Goal: Transaction & Acquisition: Purchase product/service

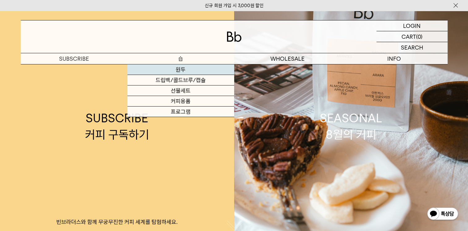
click at [181, 69] on link "원두" at bounding box center [181, 69] width 107 height 11
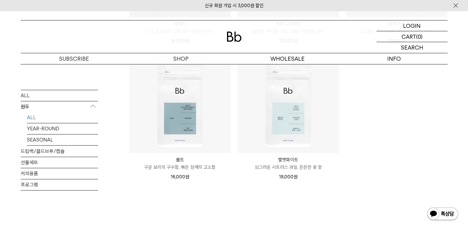
scroll to position [495, 0]
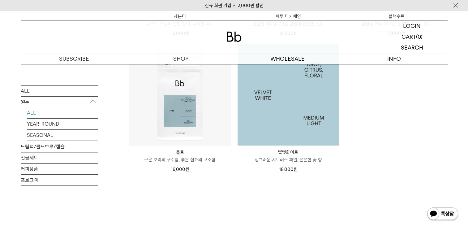
click at [304, 102] on img at bounding box center [289, 95] width 102 height 102
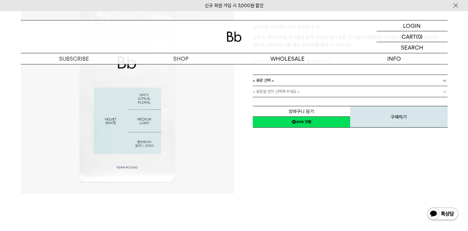
scroll to position [31, 0]
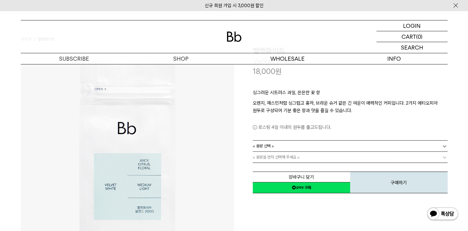
click at [274, 142] on span "= 용량 선택 =" at bounding box center [263, 146] width 21 height 11
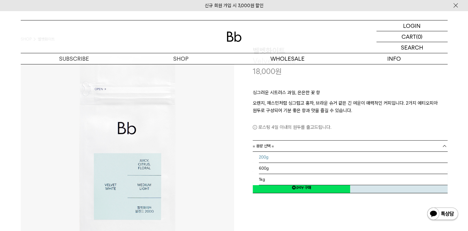
click at [270, 158] on li "200g" at bounding box center [353, 157] width 189 height 11
click at [260, 148] on span "200g" at bounding box center [258, 146] width 10 height 11
click at [262, 168] on li "600g" at bounding box center [353, 168] width 189 height 11
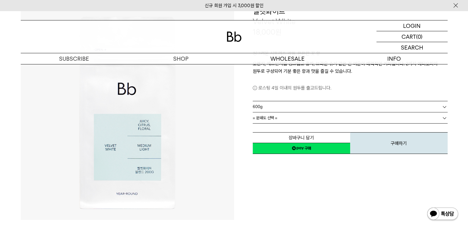
scroll to position [0, 0]
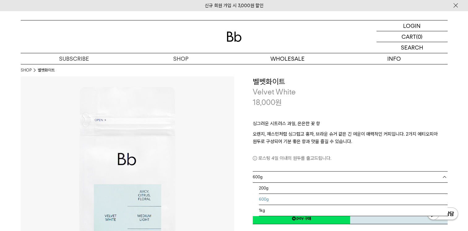
click at [258, 178] on span "600g" at bounding box center [258, 176] width 10 height 11
click at [262, 210] on li "1kg" at bounding box center [353, 210] width 189 height 11
click at [264, 175] on link "1kg" at bounding box center [350, 176] width 195 height 11
click at [268, 197] on li "600g" at bounding box center [353, 199] width 189 height 11
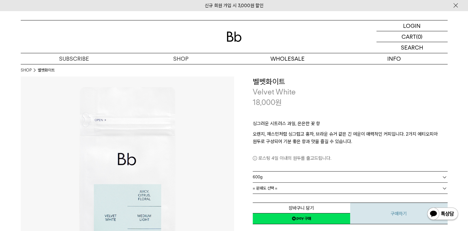
click at [400, 211] on button "구매하기" at bounding box center [398, 213] width 97 height 22
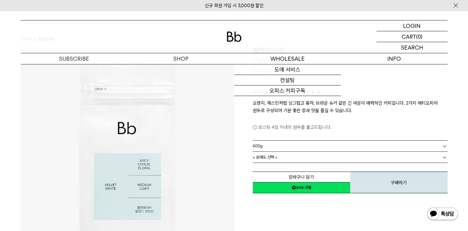
scroll to position [62, 0]
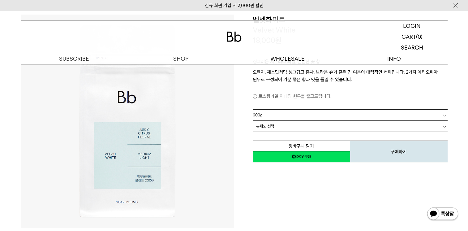
click at [282, 108] on div "싱그러운 시트러스 과일, 은은한 꽃 향 오렌지, 재스민처럼 싱그럽고 홍차, 브라운 슈거 같은 긴 여운이 매력적인 커피입니다. 2가지 에티오피아…" at bounding box center [350, 77] width 195 height 64
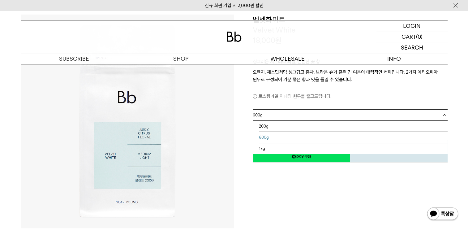
click at [280, 117] on link "600g" at bounding box center [350, 115] width 195 height 11
click at [280, 127] on li "200g" at bounding box center [353, 126] width 189 height 11
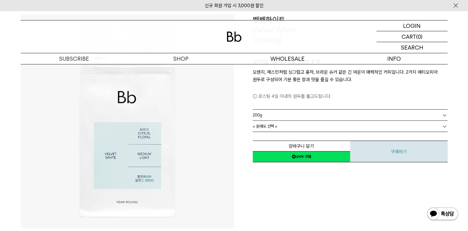
click at [383, 149] on button "구매하기" at bounding box center [398, 152] width 97 height 22
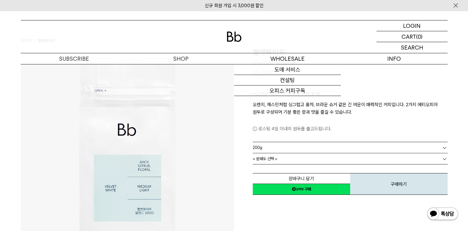
scroll to position [0, 0]
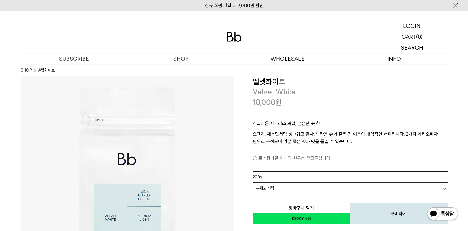
click at [272, 91] on p "Velvet White" at bounding box center [350, 92] width 195 height 11
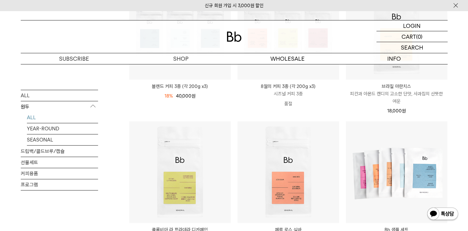
scroll to position [66, 0]
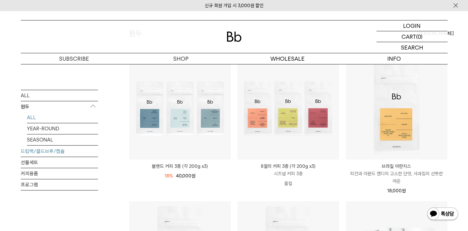
click at [52, 153] on link "드립백/콜드브루/캡슐" at bounding box center [59, 151] width 77 height 11
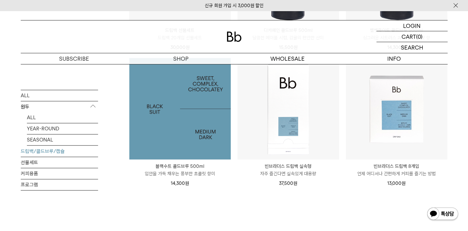
scroll to position [526, 0]
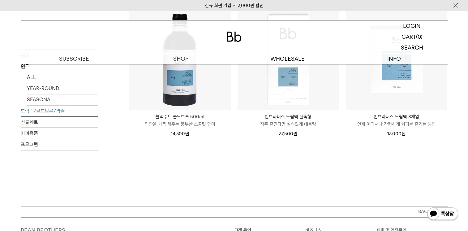
click at [274, 113] on p "빈브라더스 드립백 실속형" at bounding box center [289, 116] width 102 height 7
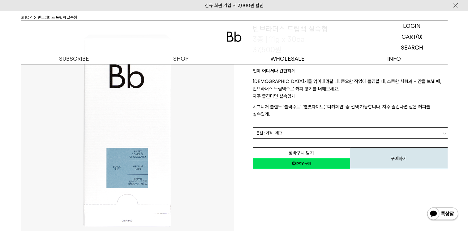
scroll to position [62, 0]
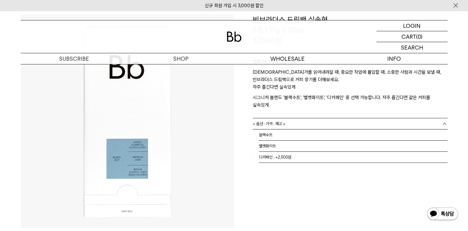
click at [276, 118] on span "= 옵션 : 가격 : 재고 =" at bounding box center [269, 123] width 33 height 11
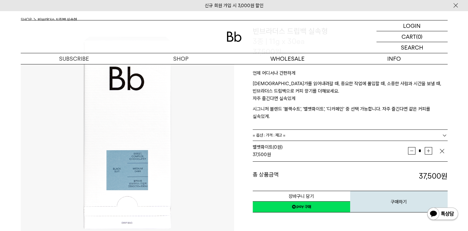
scroll to position [124, 0]
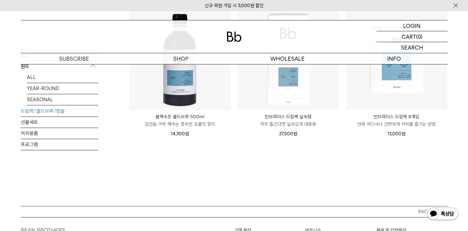
click at [383, 118] on p "빈브라더스 드립백 8개입" at bounding box center [397, 116] width 102 height 7
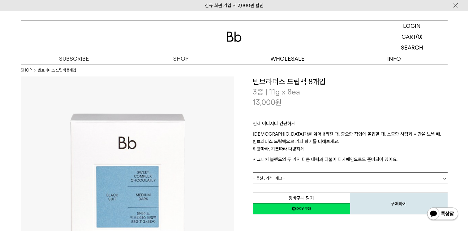
scroll to position [93, 0]
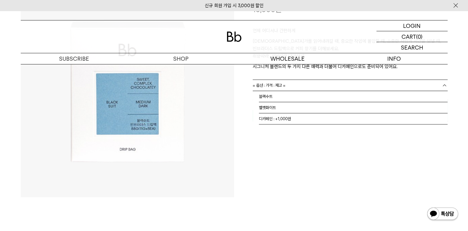
click at [284, 86] on span "= 옵션 : 가격 : 재고 =" at bounding box center [269, 85] width 33 height 11
click at [204, 117] on img at bounding box center [128, 91] width 214 height 214
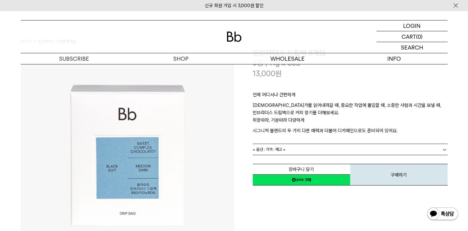
scroll to position [0, 0]
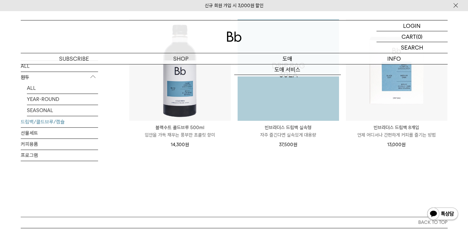
scroll to position [526, 0]
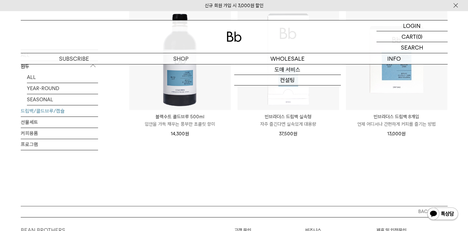
click at [231, 37] on img at bounding box center [234, 37] width 15 height 10
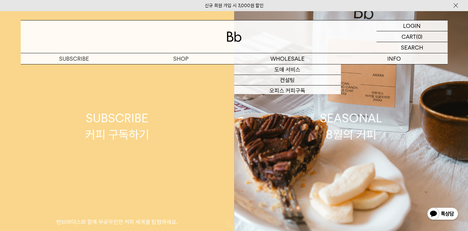
click at [233, 93] on link "SUBSCRIBE 커피 구독하기 빈브라더스와 함께 무궁무진한 커피 세계를 탐험하세요." at bounding box center [117, 126] width 234 height 231
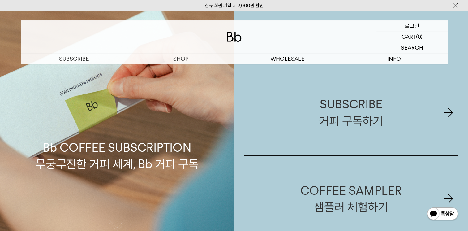
click at [411, 27] on p "로그인" at bounding box center [412, 25] width 15 height 11
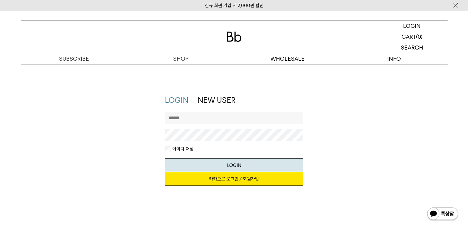
click at [191, 118] on input "text" at bounding box center [234, 118] width 138 height 12
click at [234, 184] on link "카카오로 로그인 / 회원가입" at bounding box center [234, 179] width 138 height 14
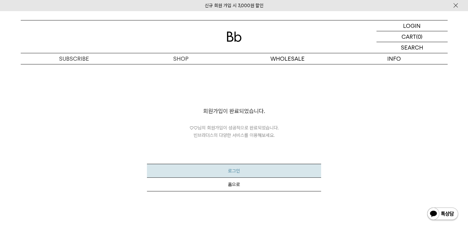
click at [237, 170] on button "로그인" at bounding box center [234, 171] width 174 height 14
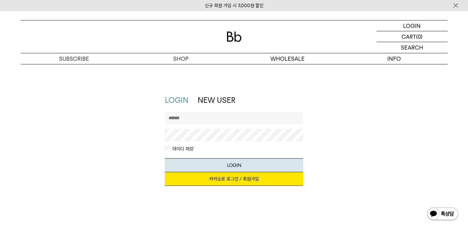
click at [200, 116] on input "text" at bounding box center [234, 118] width 138 height 12
type input "**********"
click at [237, 179] on link "카카오로 로그인 / 회원가입" at bounding box center [234, 179] width 138 height 14
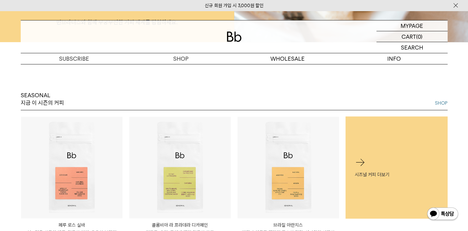
scroll to position [248, 0]
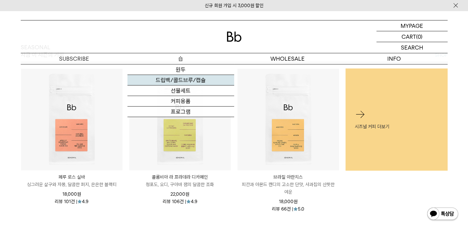
click at [180, 79] on link "드립백/콜드브루/캡슐" at bounding box center [181, 80] width 107 height 11
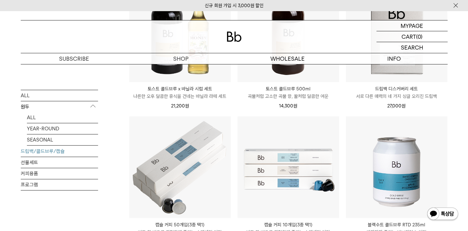
scroll to position [155, 0]
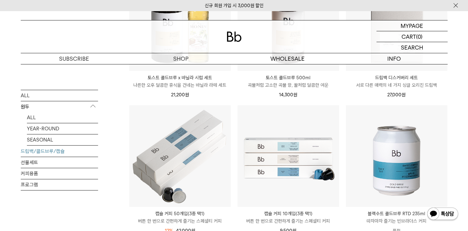
click at [59, 150] on link "드립백/콜드브루/캡슐" at bounding box center [59, 151] width 77 height 11
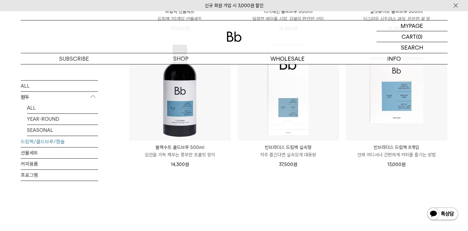
scroll to position [495, 0]
click at [400, 156] on p "언제 어디서나 간편하게 커피를 즐기는 방법" at bounding box center [397, 154] width 102 height 7
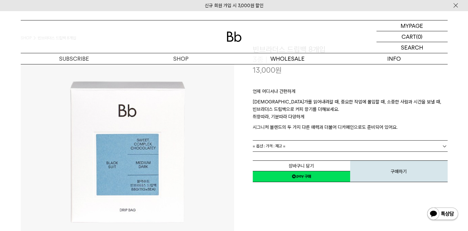
scroll to position [62, 0]
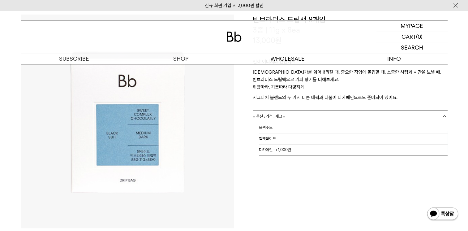
click at [278, 115] on span "= 옵션 : 가격 : 재고 =" at bounding box center [269, 116] width 33 height 11
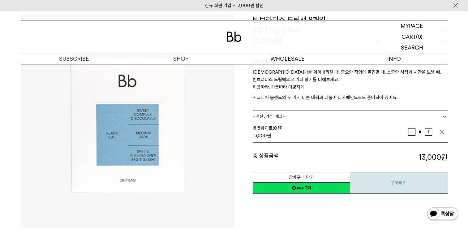
click at [412, 184] on button "구매하기" at bounding box center [398, 183] width 97 height 22
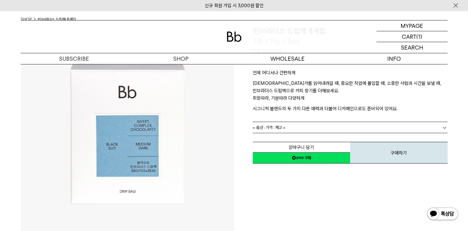
scroll to position [62, 0]
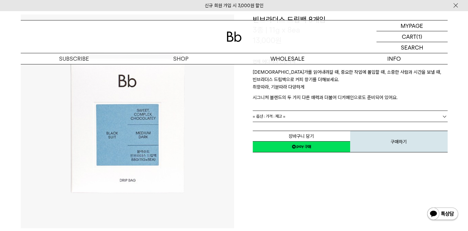
click at [319, 118] on link "= 옵션 : 가격 : 재고 =" at bounding box center [350, 116] width 195 height 11
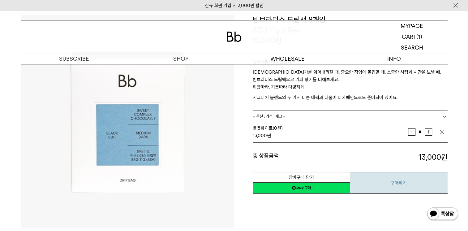
click at [397, 179] on button "구매하기" at bounding box center [398, 183] width 97 height 22
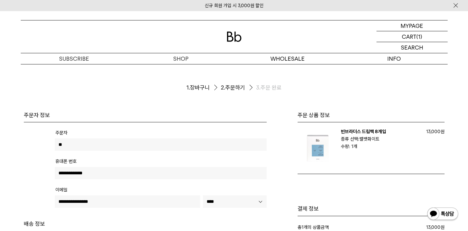
click at [255, 4] on link "신규 회원 가입 시 3,000원 할인" at bounding box center [234, 6] width 59 height 6
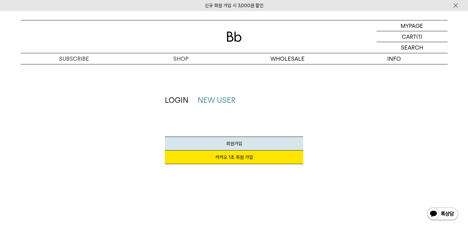
click at [243, 158] on link "카카오 1초 회원 가입" at bounding box center [234, 157] width 138 height 14
click at [242, 154] on link "카카오 1초 회원 가입" at bounding box center [234, 157] width 138 height 14
click at [415, 24] on p "마이페이지" at bounding box center [412, 25] width 25 height 11
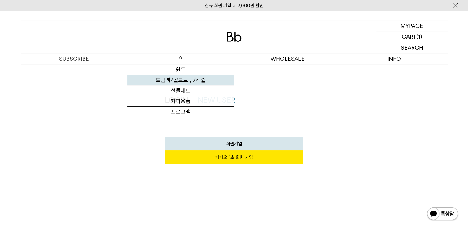
click at [182, 83] on link "드립백/콜드브루/캡슐" at bounding box center [181, 80] width 107 height 11
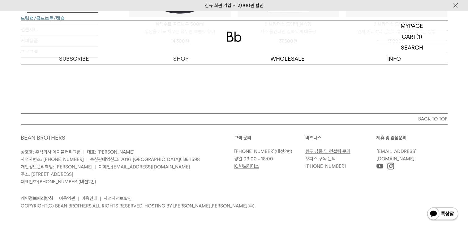
scroll to position [464, 0]
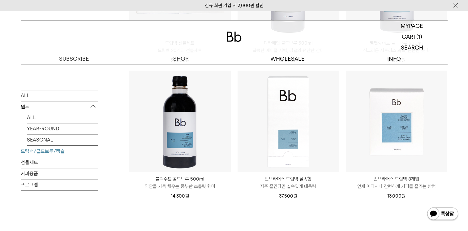
click at [385, 180] on p "빈브라더스 드립백 8개입" at bounding box center [397, 178] width 102 height 7
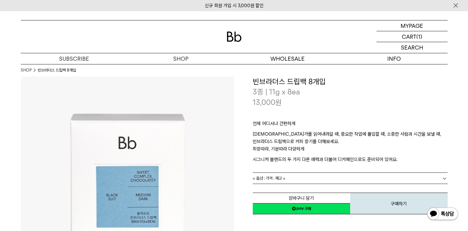
click at [306, 177] on link "= 옵션 : 가격 : 재고 =" at bounding box center [350, 178] width 195 height 11
